Goal: Use online tool/utility: Utilize a website feature to perform a specific function

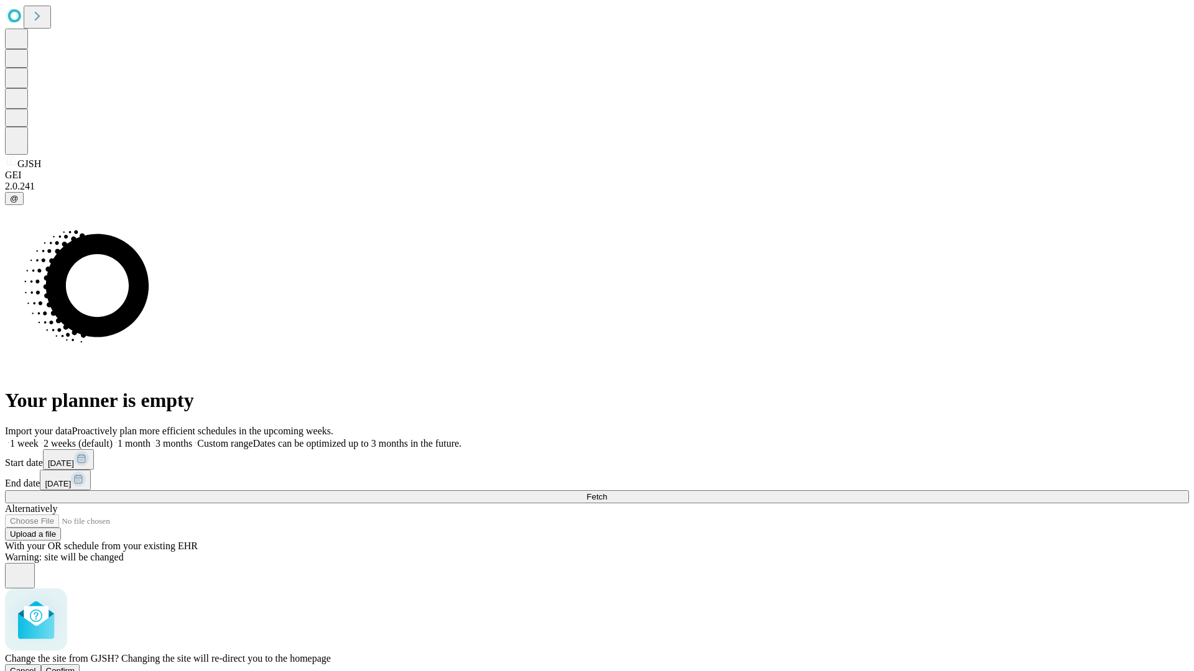
click at [75, 667] on span "Confirm" at bounding box center [60, 671] width 29 height 9
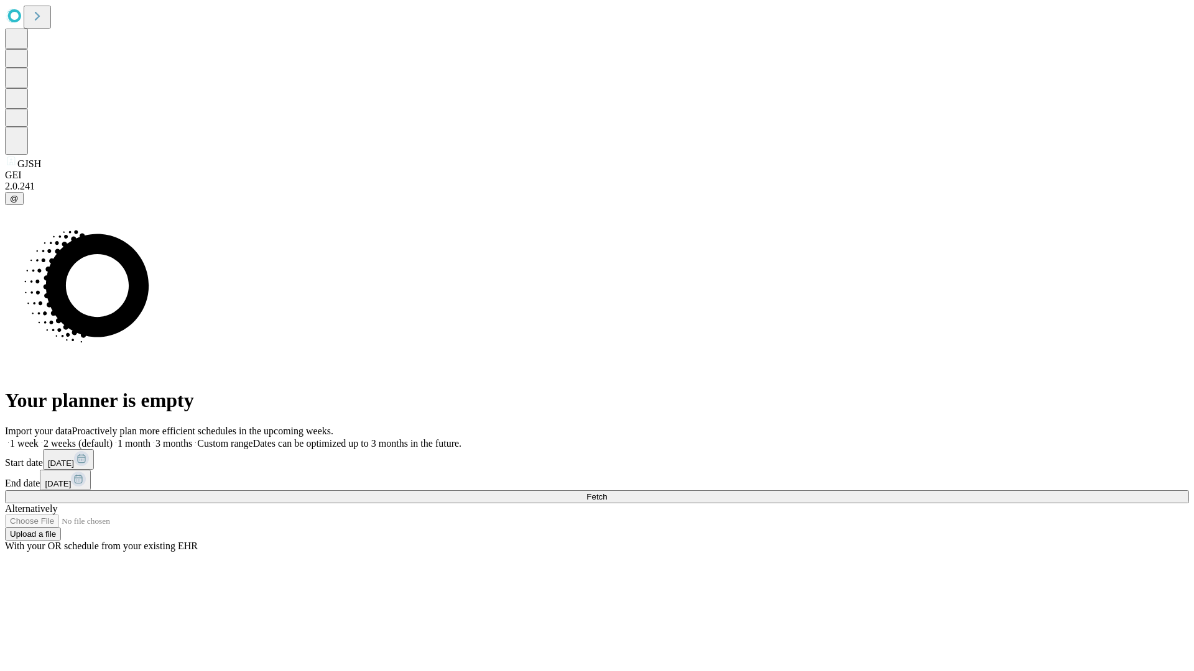
click at [113, 438] on label "2 weeks (default)" at bounding box center [76, 443] width 74 height 11
click at [607, 492] on span "Fetch" at bounding box center [596, 496] width 21 height 9
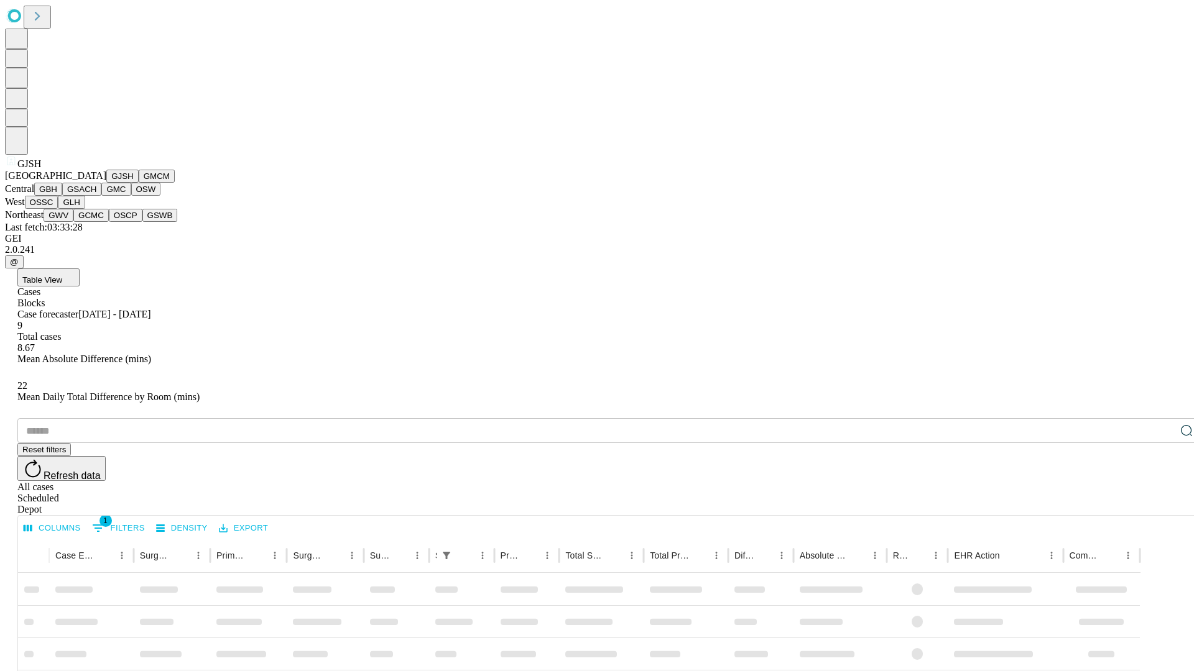
click at [139, 183] on button "GMCM" at bounding box center [157, 176] width 36 height 13
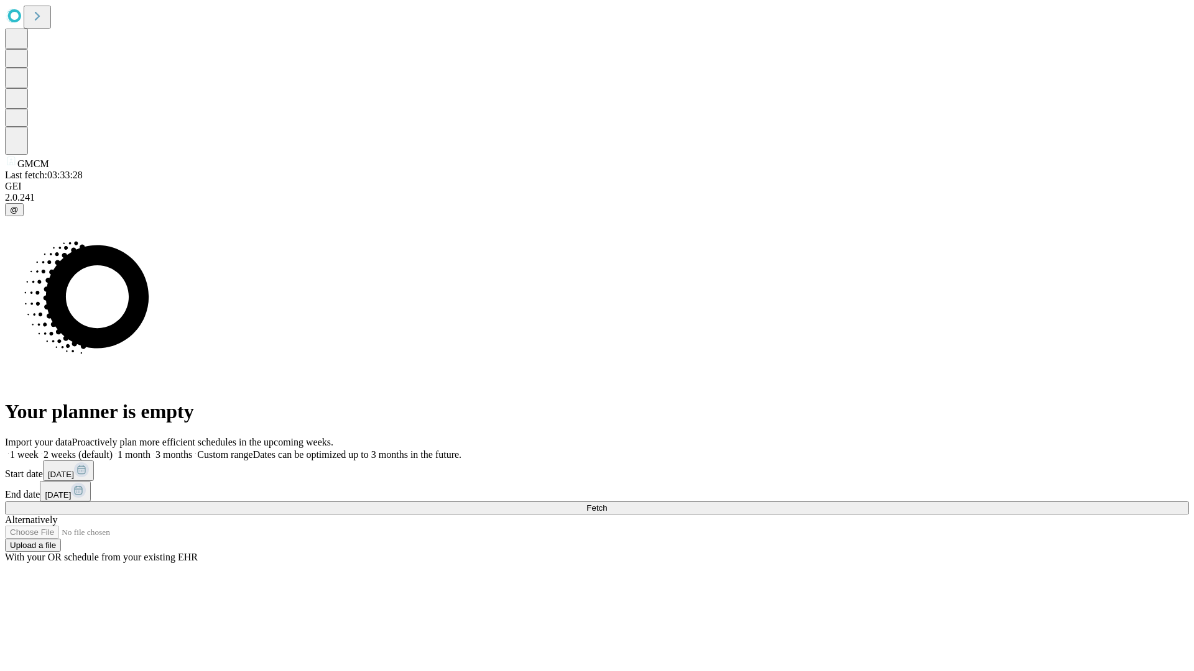
click at [113, 450] on label "2 weeks (default)" at bounding box center [76, 455] width 74 height 11
click at [607, 504] on span "Fetch" at bounding box center [596, 508] width 21 height 9
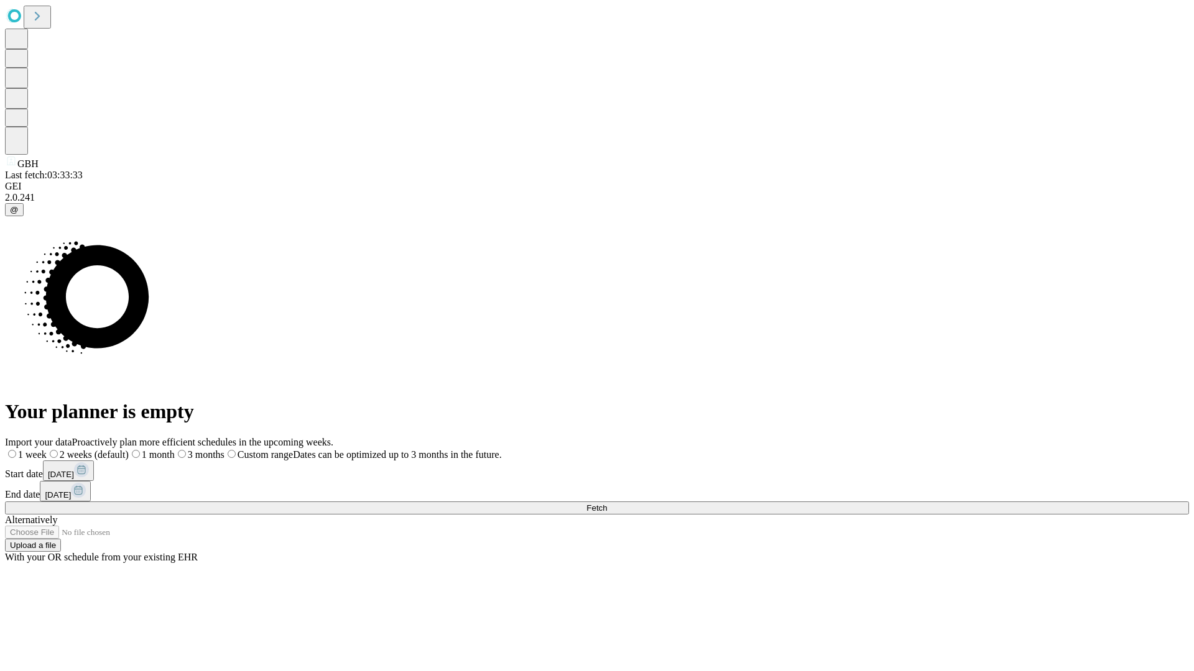
click at [607, 504] on span "Fetch" at bounding box center [596, 508] width 21 height 9
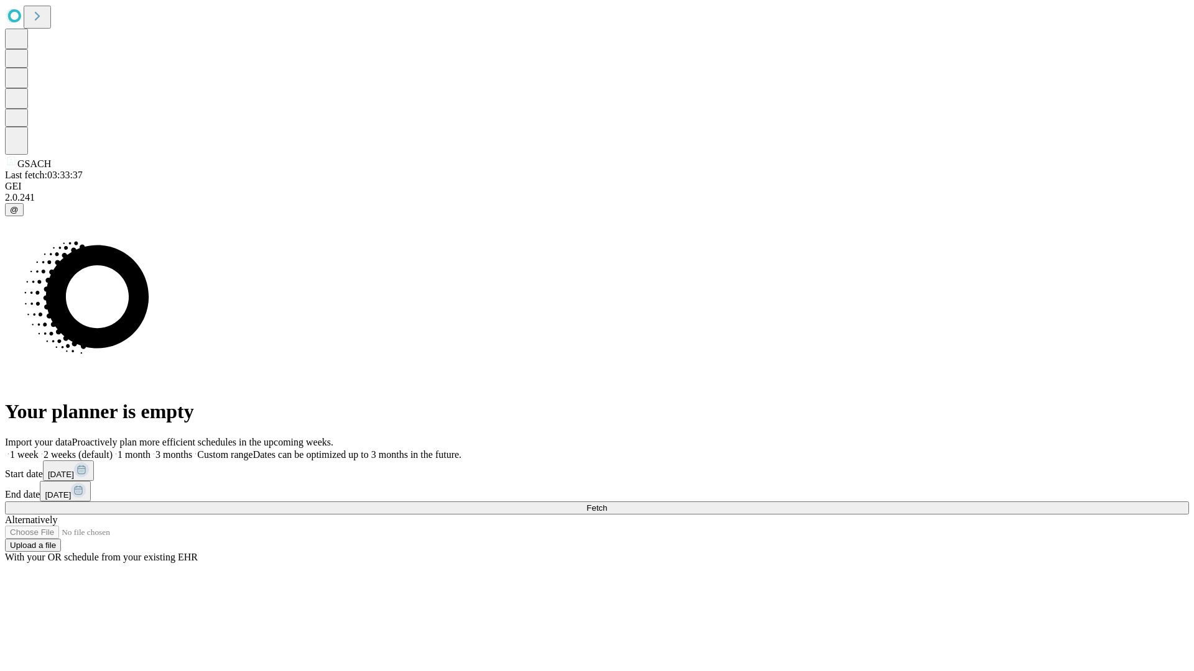
click at [113, 450] on label "2 weeks (default)" at bounding box center [76, 455] width 74 height 11
click at [607, 504] on span "Fetch" at bounding box center [596, 508] width 21 height 9
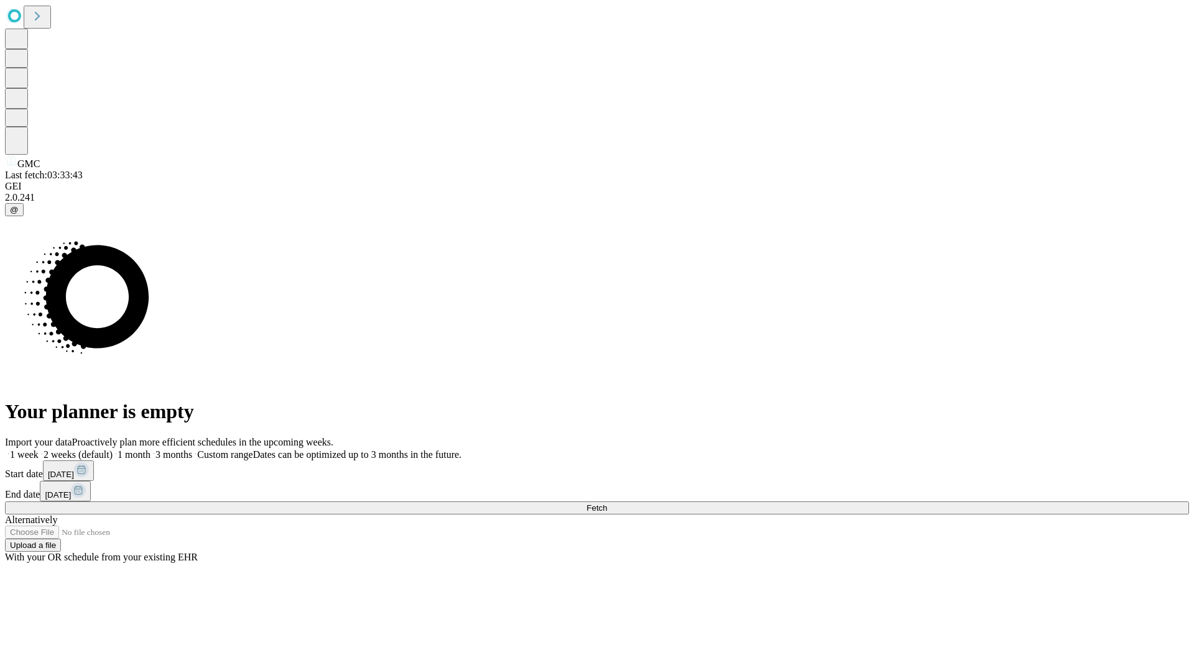
click at [113, 450] on label "2 weeks (default)" at bounding box center [76, 455] width 74 height 11
click at [607, 504] on span "Fetch" at bounding box center [596, 508] width 21 height 9
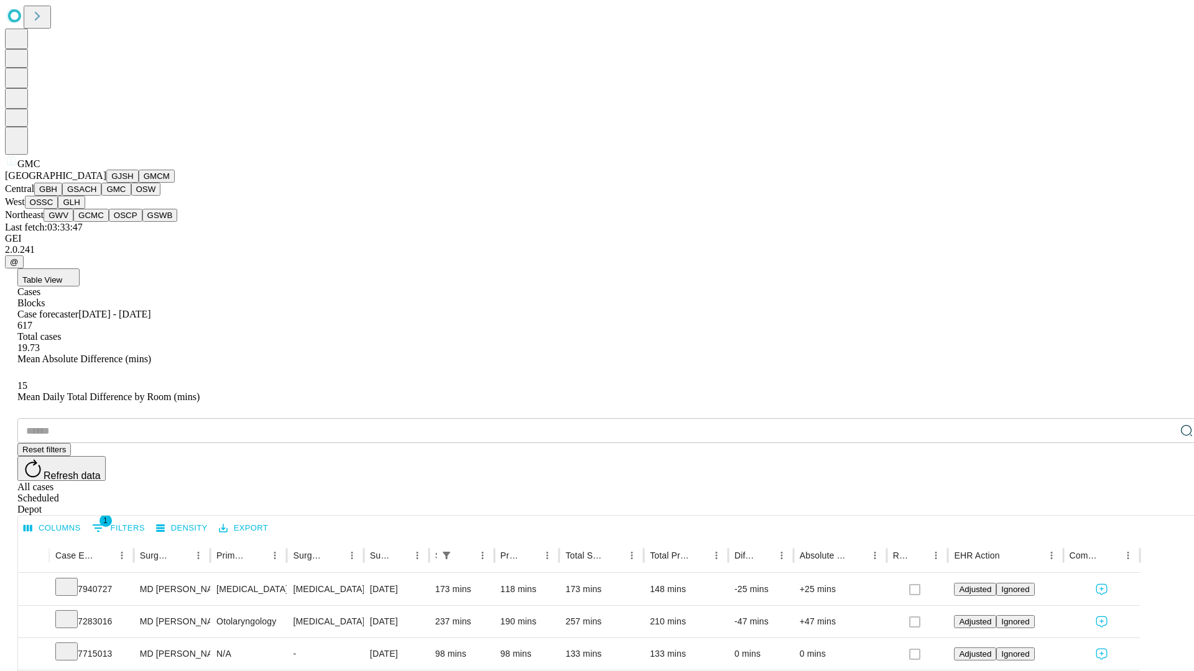
click at [131, 196] on button "OSW" at bounding box center [146, 189] width 30 height 13
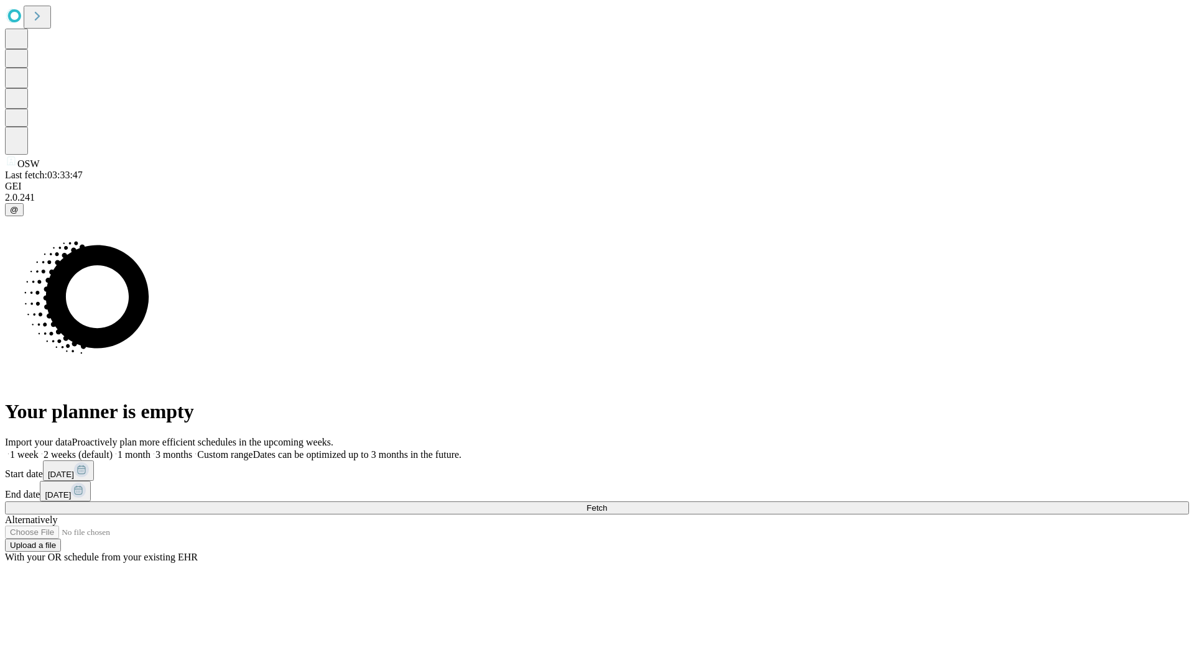
click at [113, 450] on label "2 weeks (default)" at bounding box center [76, 455] width 74 height 11
click at [607, 504] on span "Fetch" at bounding box center [596, 508] width 21 height 9
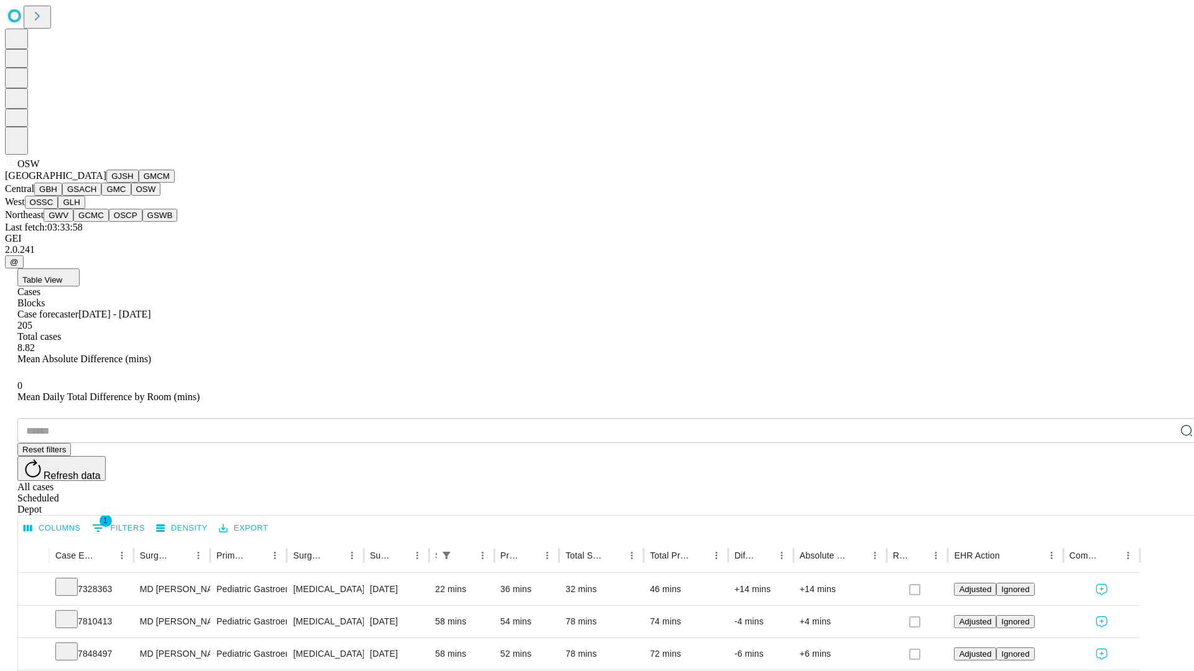
click at [58, 209] on button "OSSC" at bounding box center [42, 202] width 34 height 13
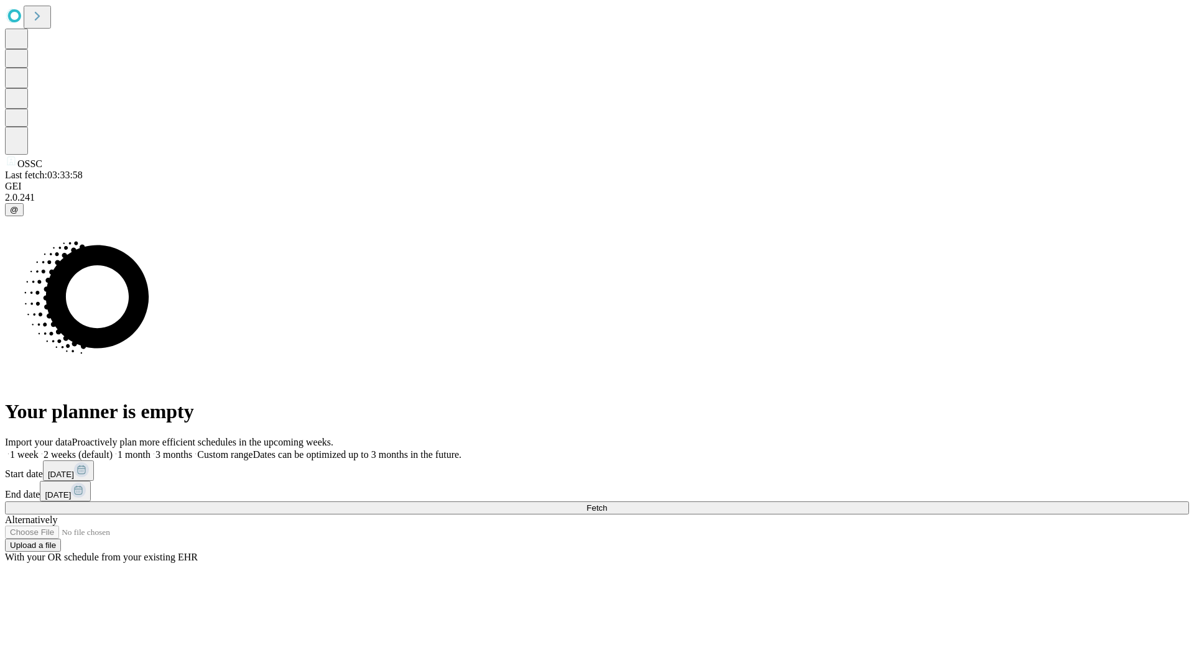
click at [113, 450] on label "2 weeks (default)" at bounding box center [76, 455] width 74 height 11
click at [607, 504] on span "Fetch" at bounding box center [596, 508] width 21 height 9
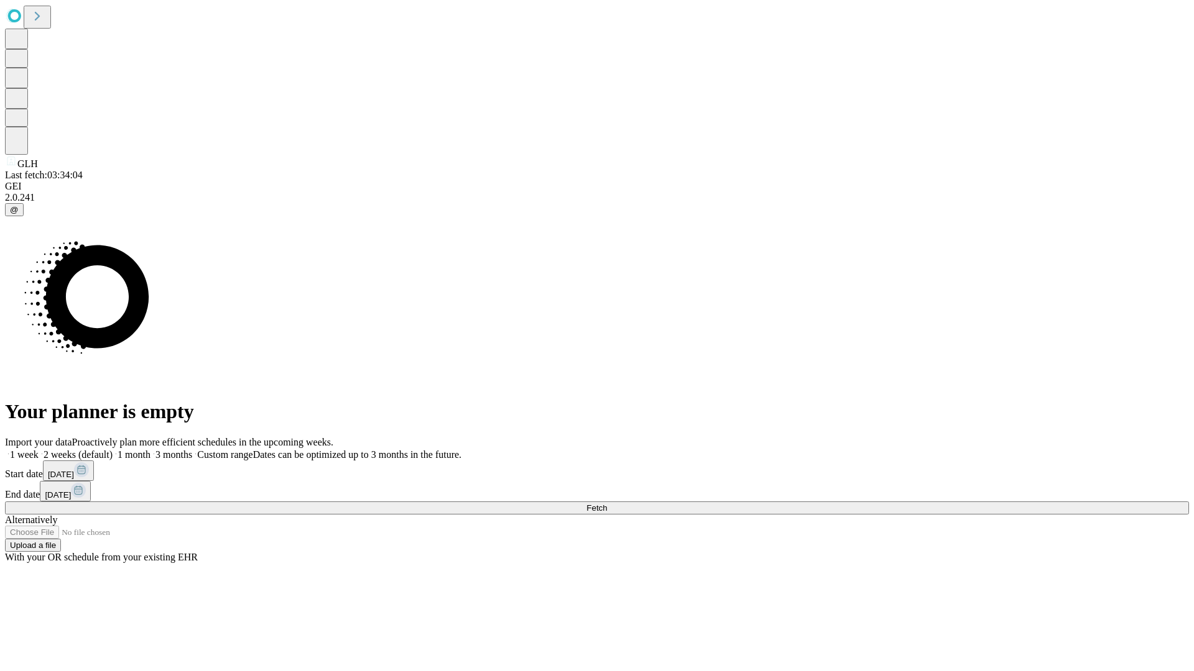
click at [113, 450] on label "2 weeks (default)" at bounding box center [76, 455] width 74 height 11
click at [607, 504] on span "Fetch" at bounding box center [596, 508] width 21 height 9
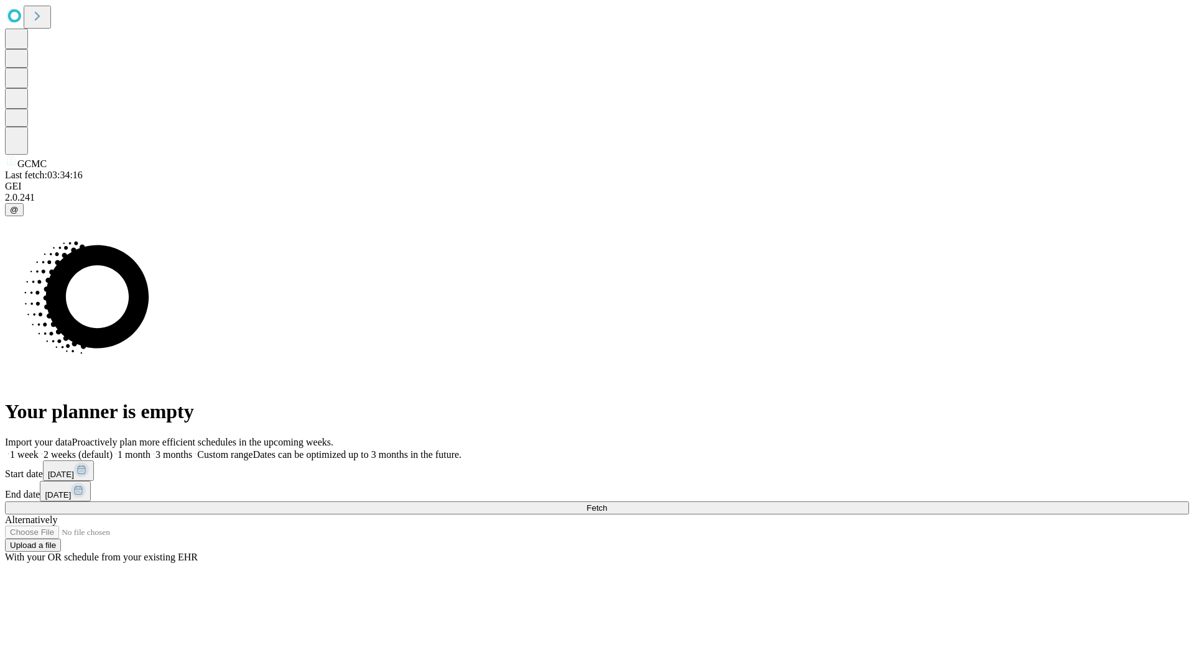
click at [113, 450] on label "2 weeks (default)" at bounding box center [76, 455] width 74 height 11
click at [607, 504] on span "Fetch" at bounding box center [596, 508] width 21 height 9
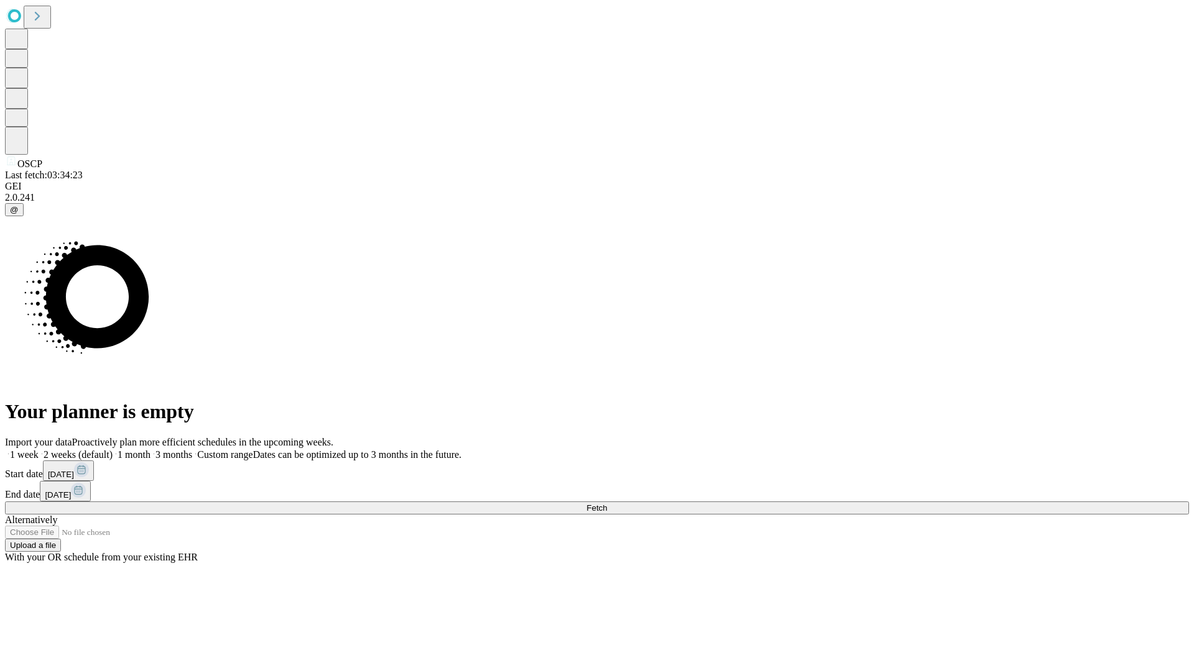
click at [113, 450] on label "2 weeks (default)" at bounding box center [76, 455] width 74 height 11
click at [607, 504] on span "Fetch" at bounding box center [596, 508] width 21 height 9
